Goal: Task Accomplishment & Management: Use online tool/utility

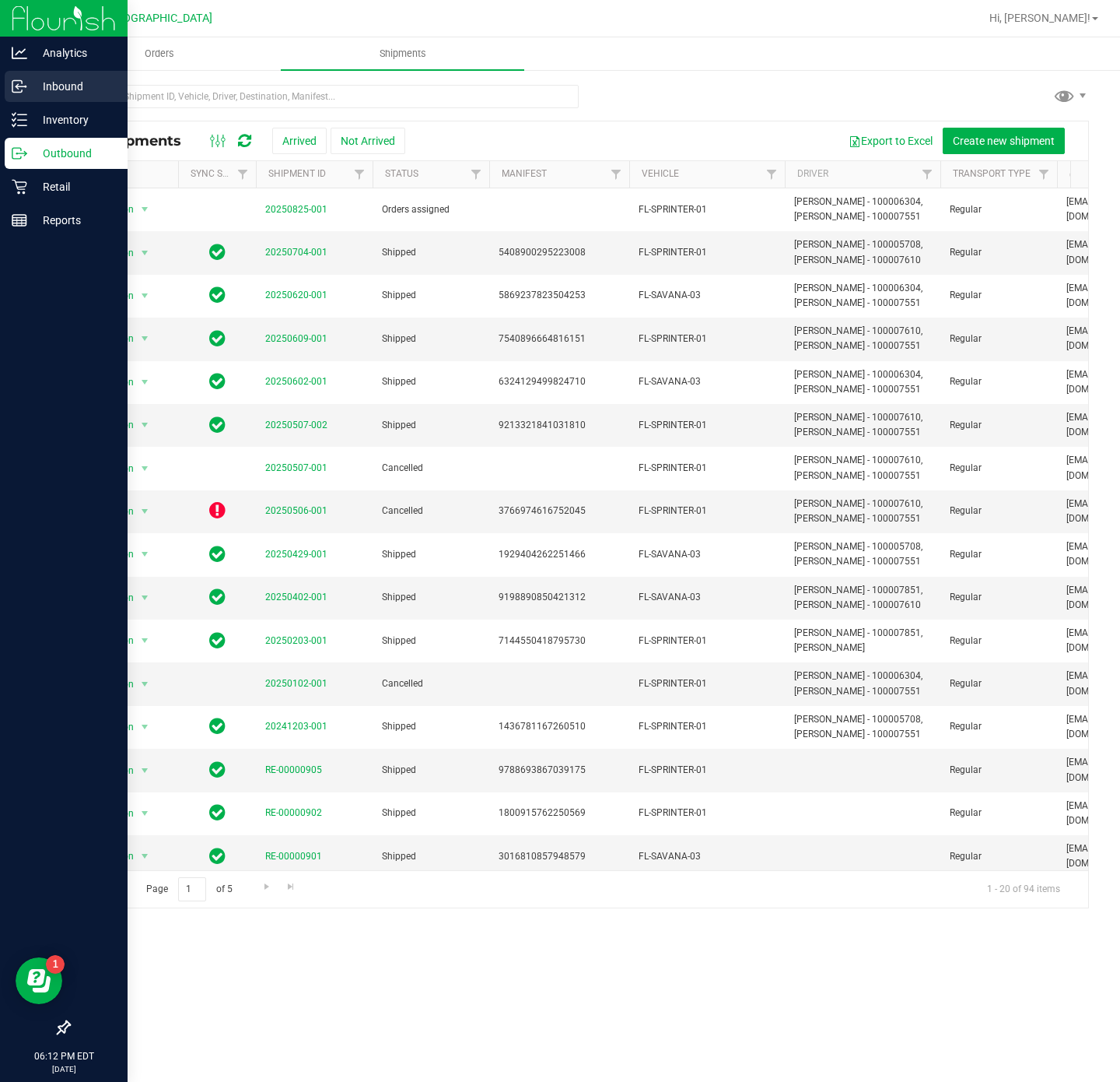
click at [45, 85] on p "Inbound" at bounding box center [73, 86] width 93 height 19
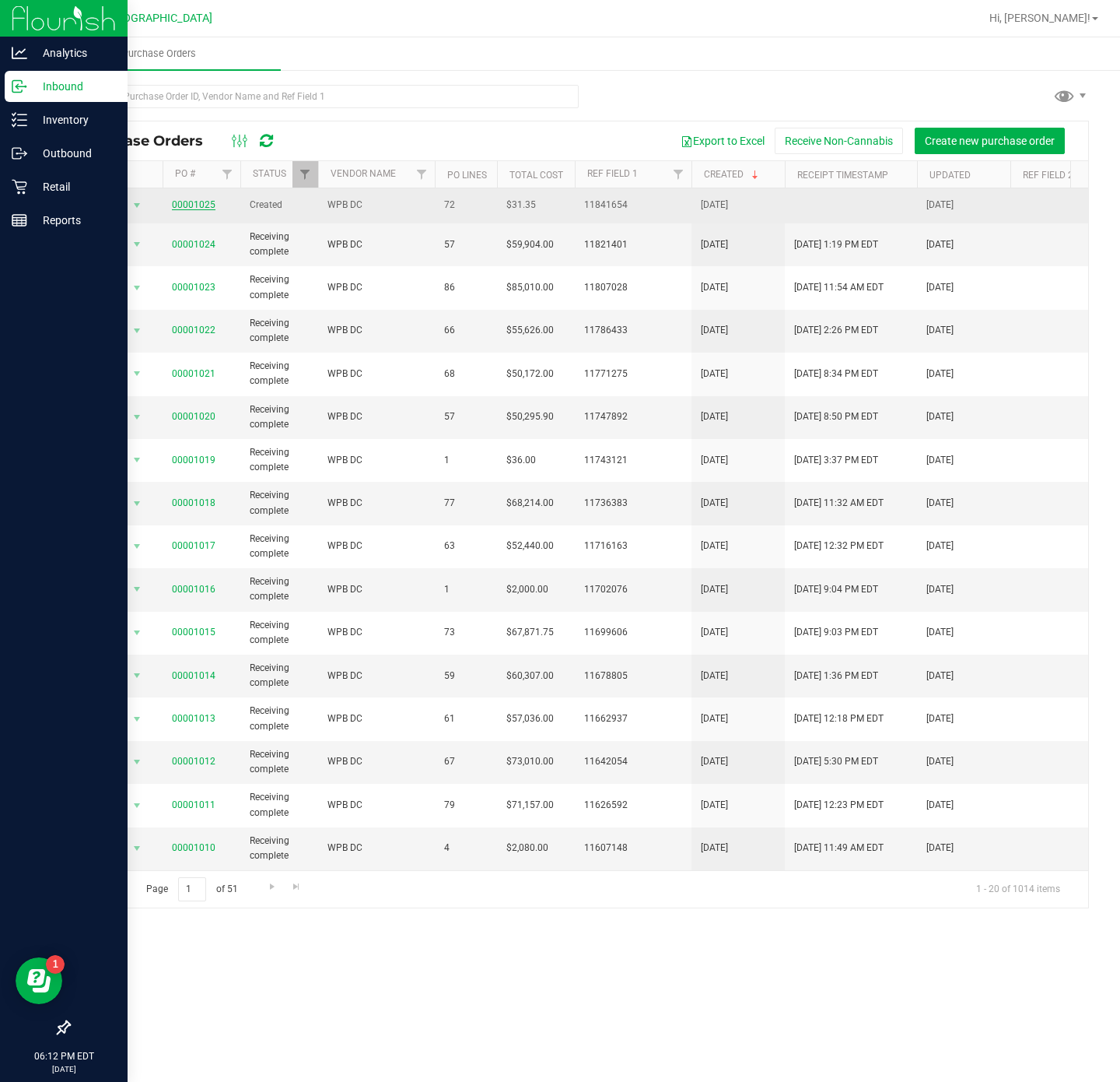
click at [192, 206] on link "00001025" at bounding box center [193, 205] width 43 height 11
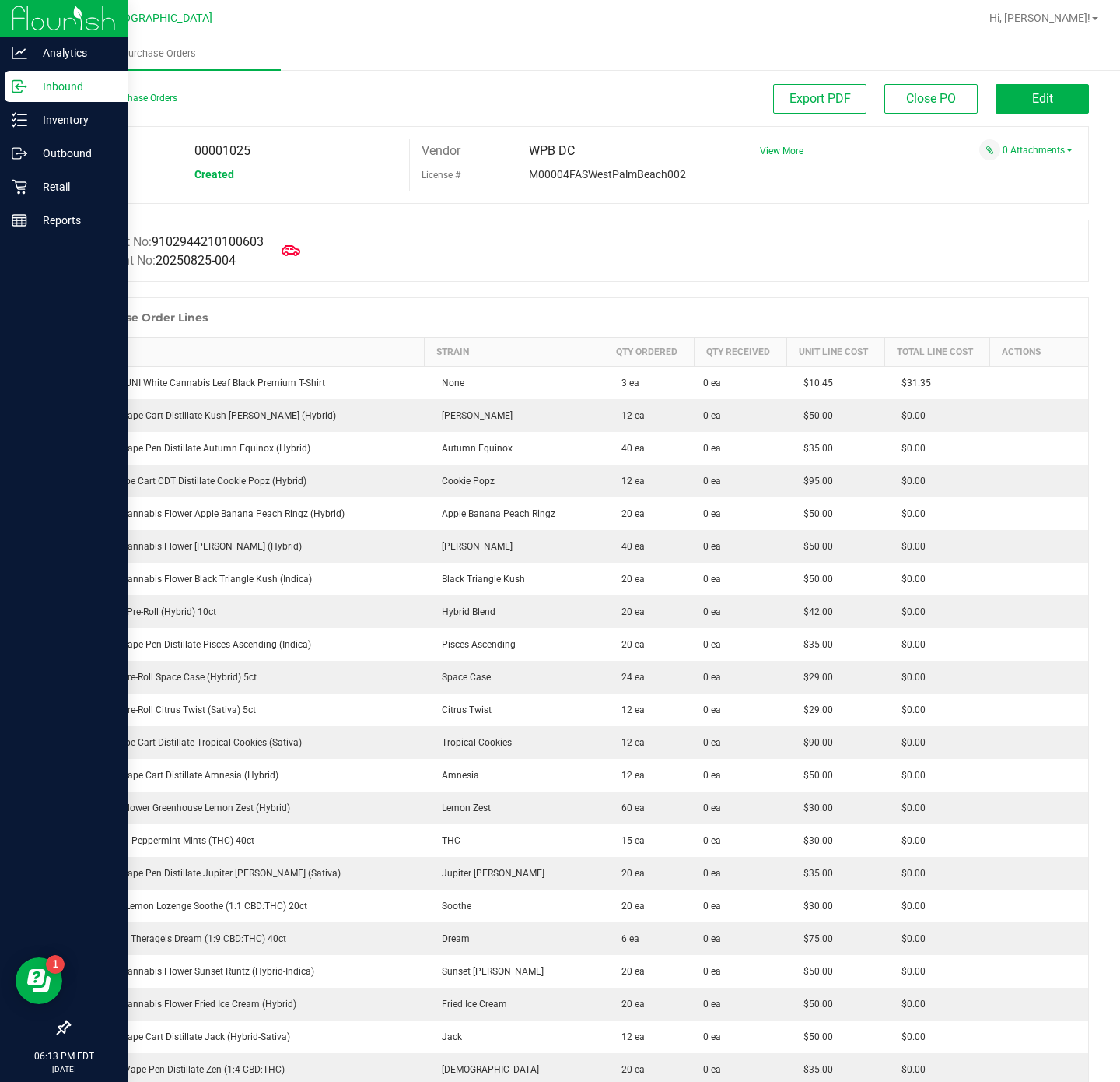
click at [80, 94] on p "Inbound" at bounding box center [73, 86] width 93 height 19
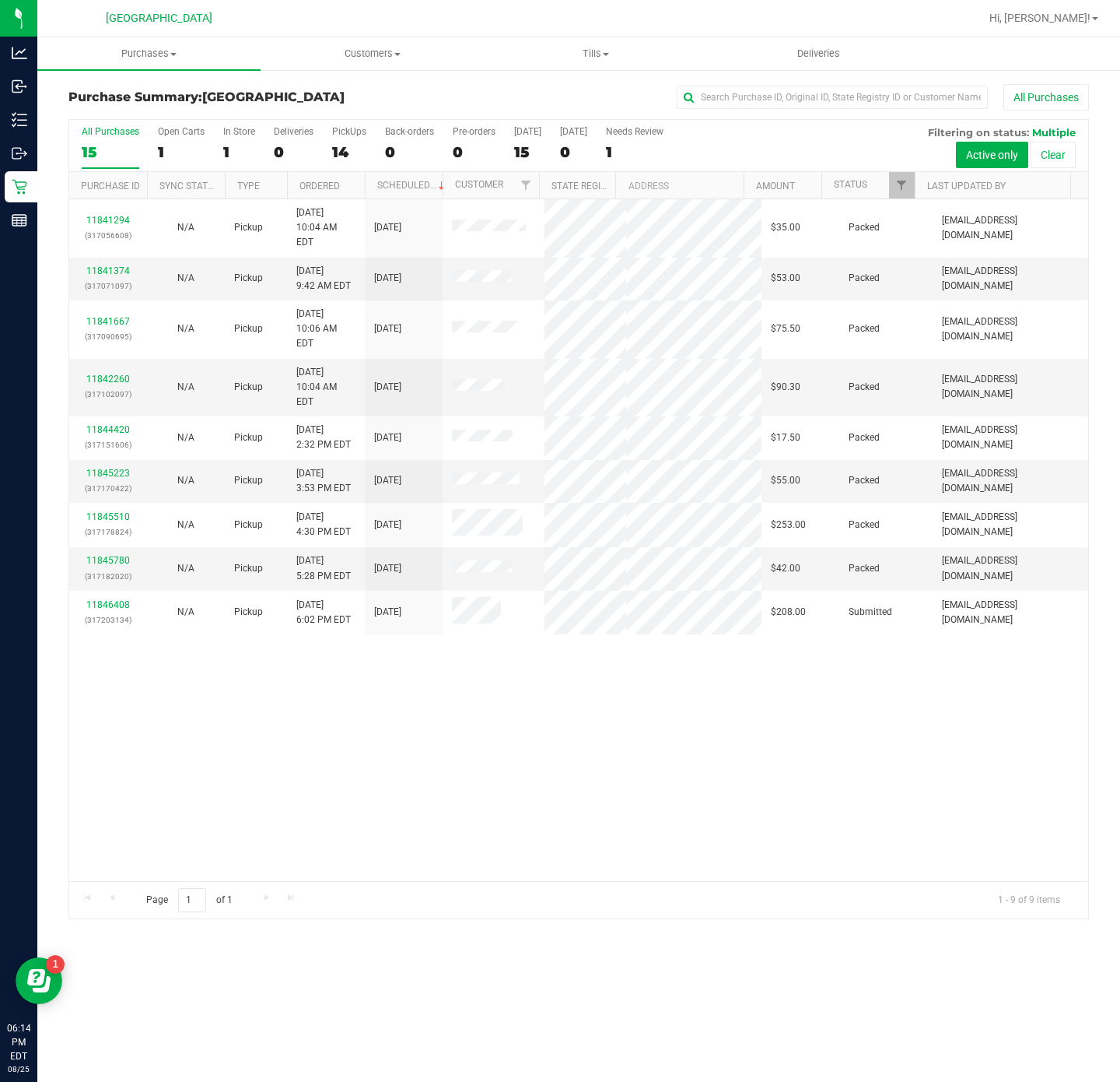
click at [87, 124] on div "All Purchases 15 Open Carts 1 In Store 1 Deliveries 0 PickUps 14 Back-orders 0 …" at bounding box center [579, 126] width 1020 height 12
click at [110, 140] on label "All Purchases 15" at bounding box center [110, 147] width 57 height 43
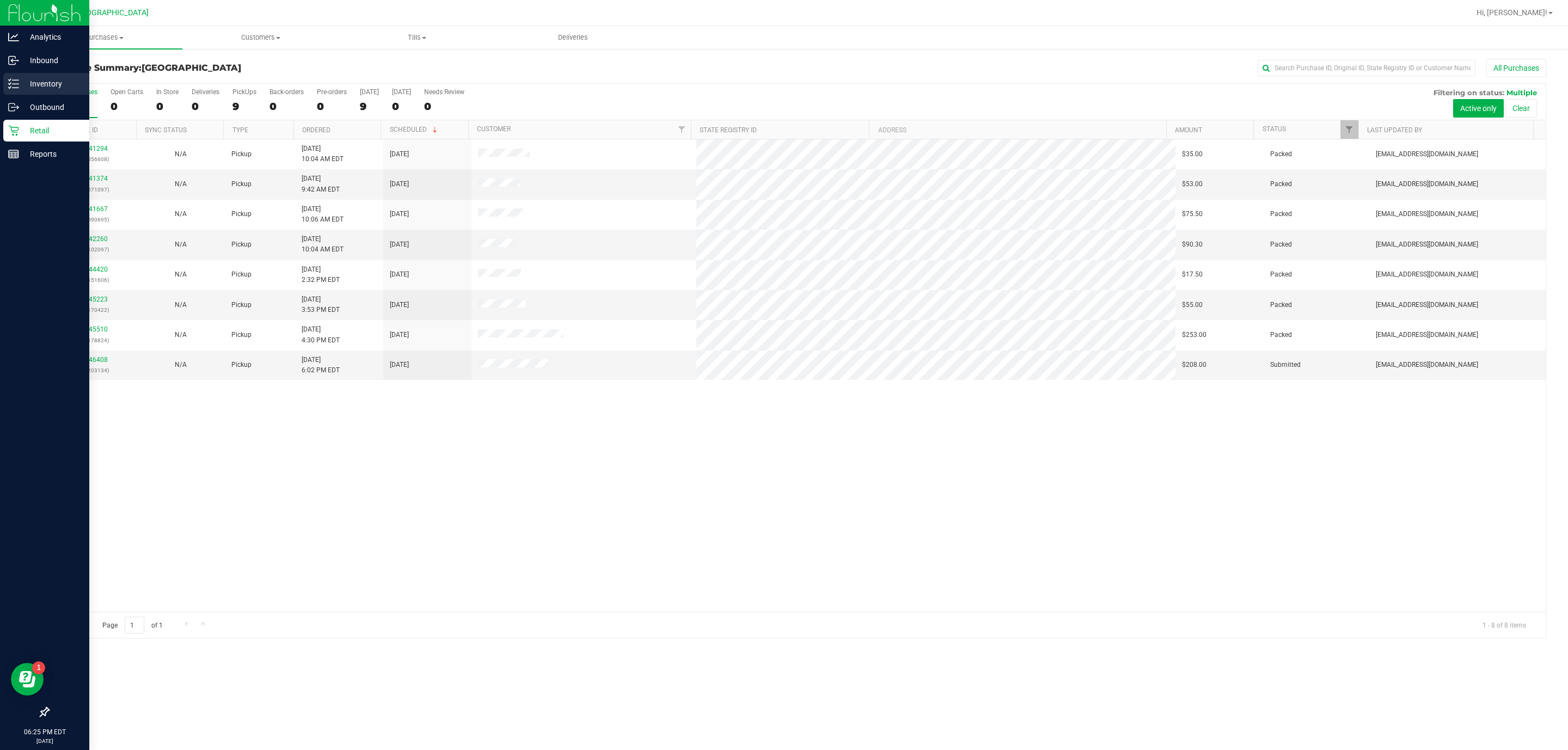
click at [49, 81] on p "Inventory" at bounding box center [51, 84] width 65 height 13
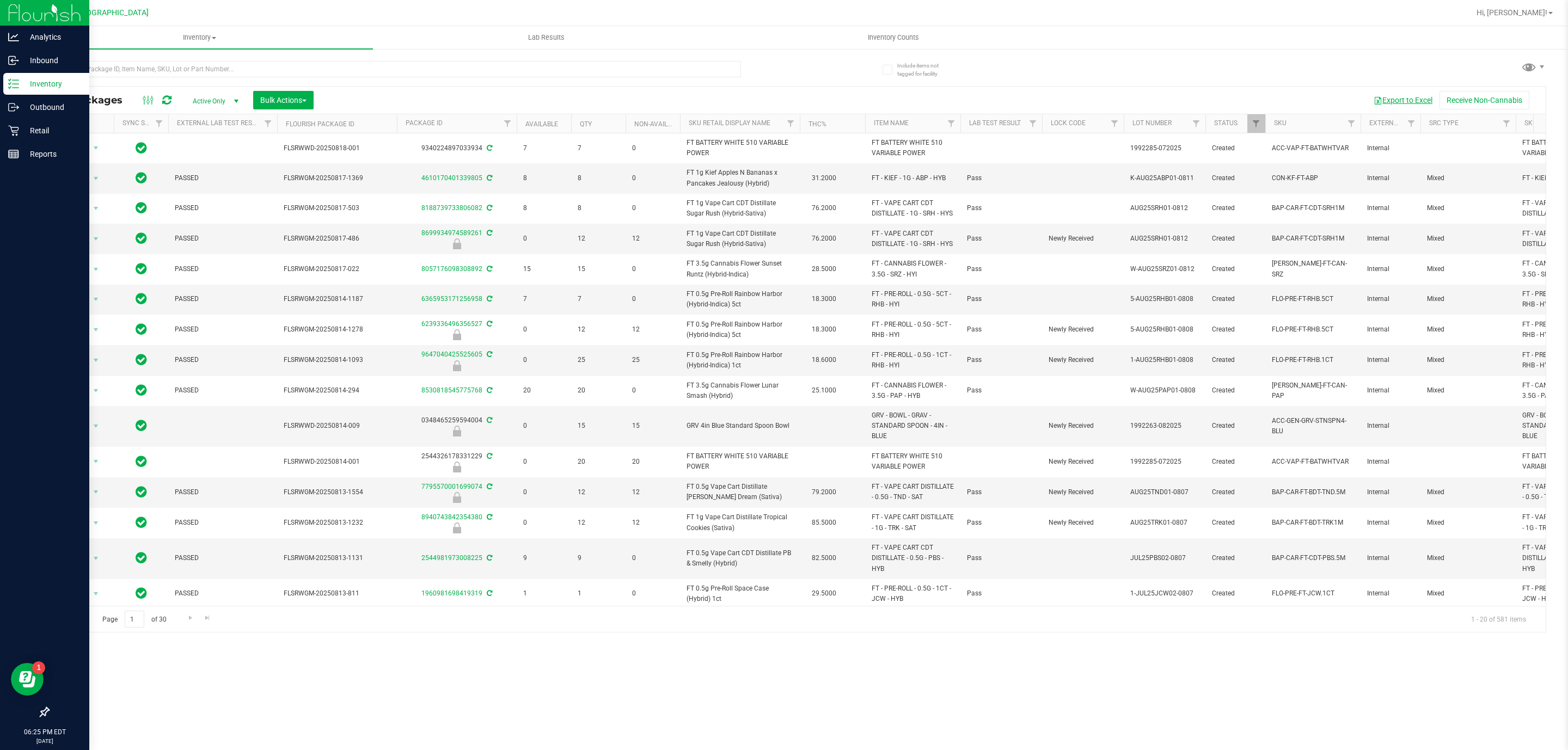
click at [783, 99] on button "Export to Excel" at bounding box center [1402, 100] width 73 height 18
